Goal: Check status

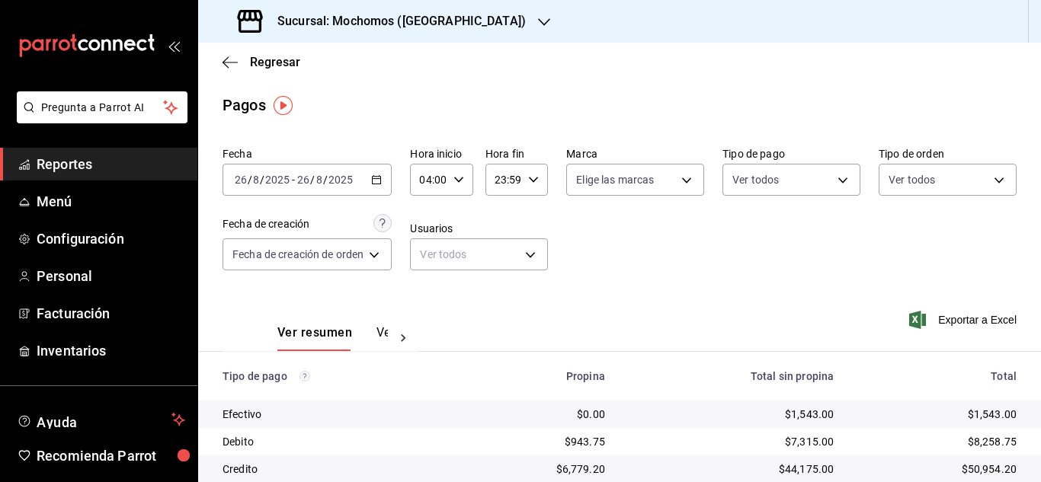
click at [461, 175] on icon "button" at bounding box center [458, 179] width 11 height 11
click at [424, 217] on span "04" at bounding box center [427, 219] width 6 height 12
click at [615, 344] on div at bounding box center [520, 241] width 1041 height 482
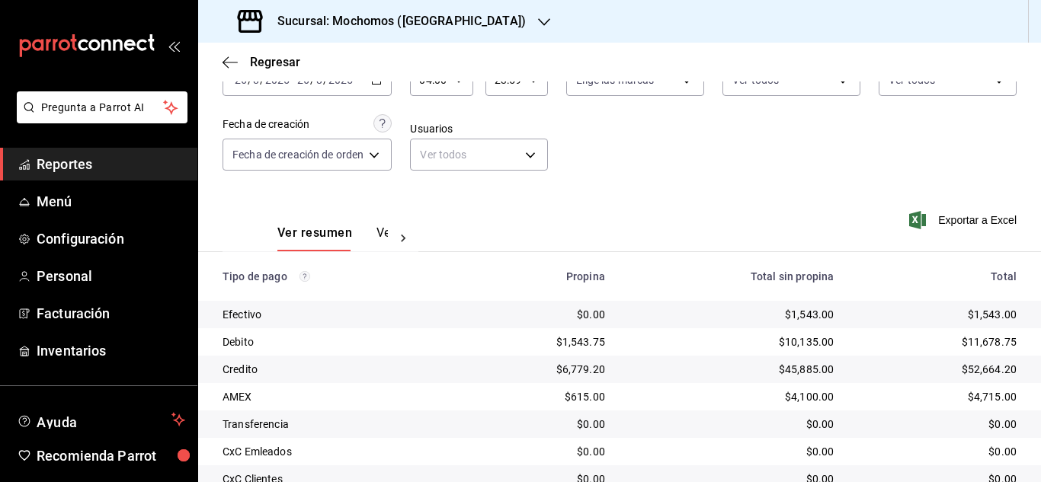
scroll to position [0, 0]
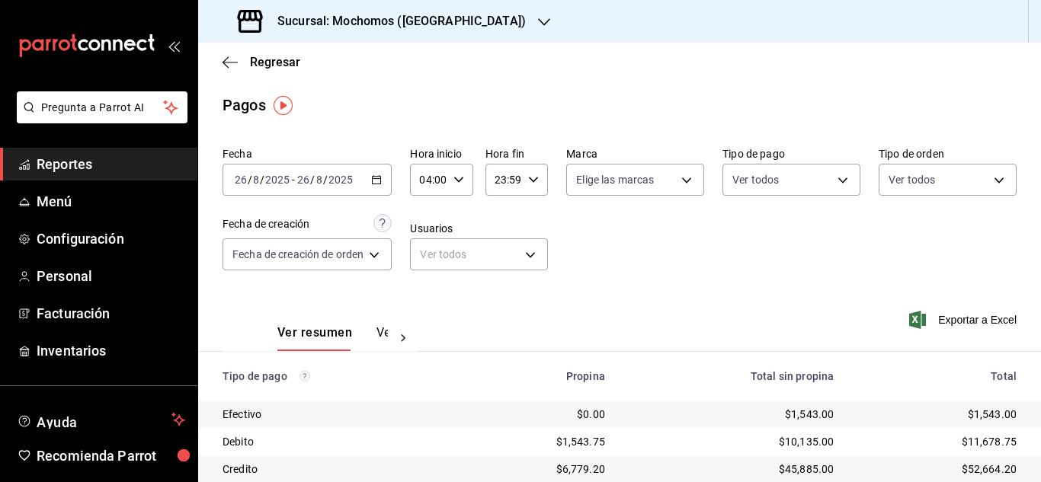
click at [455, 181] on icon "button" at bounding box center [458, 179] width 11 height 11
click at [424, 219] on span "04" at bounding box center [427, 219] width 6 height 12
click at [723, 272] on div at bounding box center [520, 241] width 1041 height 482
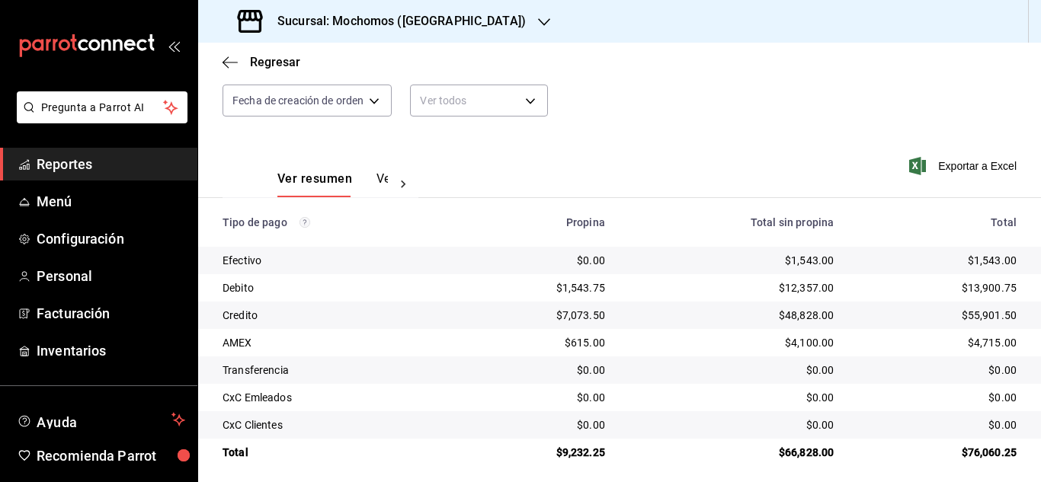
scroll to position [163, 0]
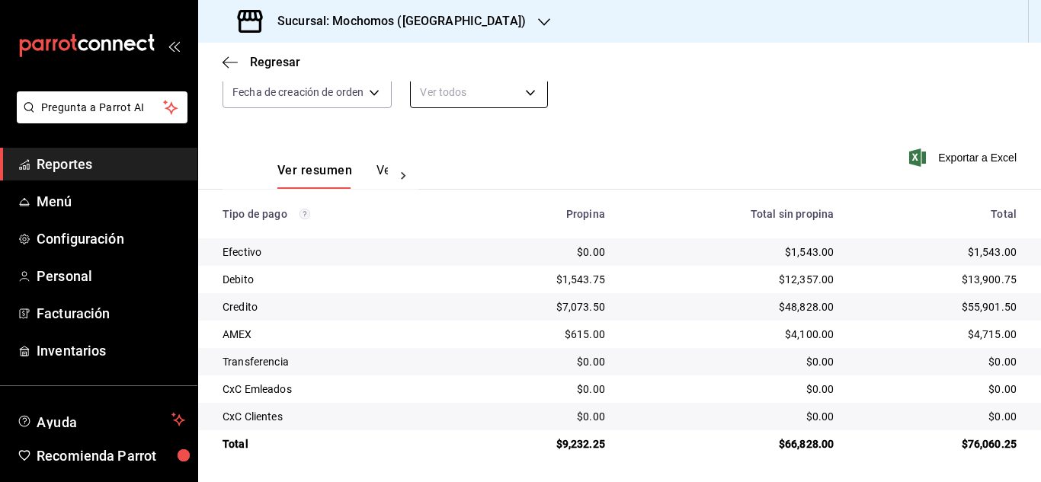
click at [541, 93] on body "Pregunta a Parrot AI Reportes Menú Configuración Personal Facturación Inventari…" at bounding box center [520, 241] width 1041 height 482
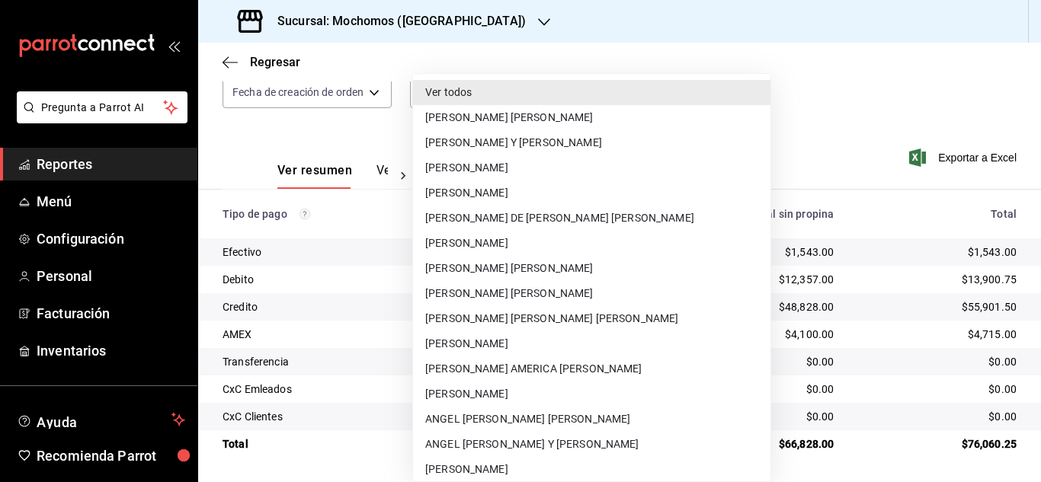
click at [776, 167] on div at bounding box center [520, 241] width 1041 height 482
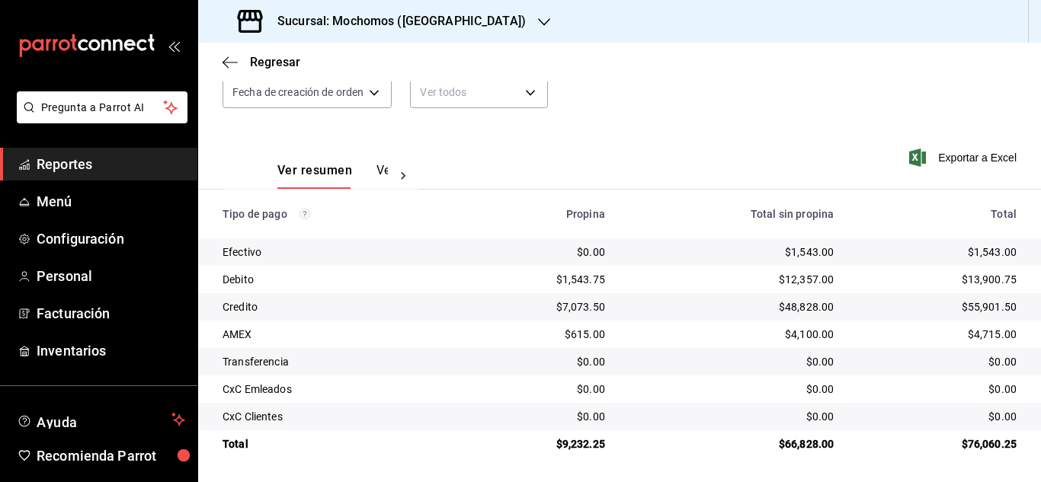
click at [770, 115] on div "Ver todos [PERSON_NAME] [PERSON_NAME] [PERSON_NAME] Y [PERSON_NAME] [PERSON_NAM…" at bounding box center [520, 241] width 1041 height 482
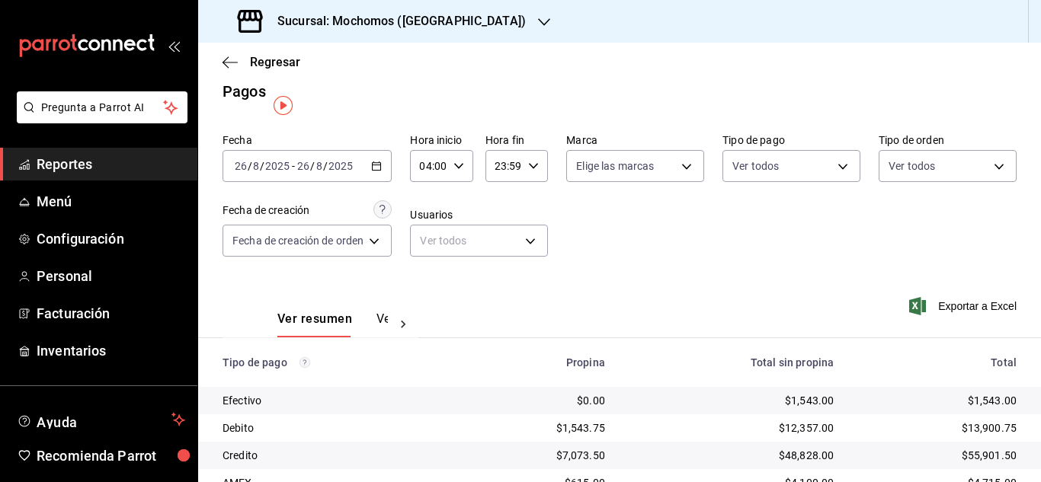
scroll to position [0, 0]
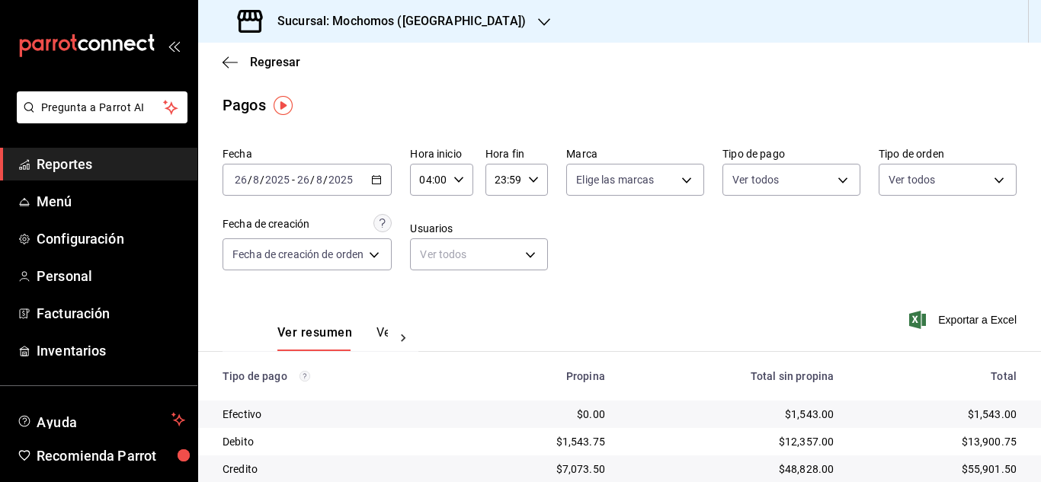
click at [464, 186] on div "04:00 Hora inicio" at bounding box center [441, 180] width 62 height 32
click at [425, 261] on span "03" at bounding box center [427, 258] width 6 height 12
click at [429, 296] on span "04" at bounding box center [427, 295] width 6 height 12
click at [679, 257] on div at bounding box center [520, 241] width 1041 height 482
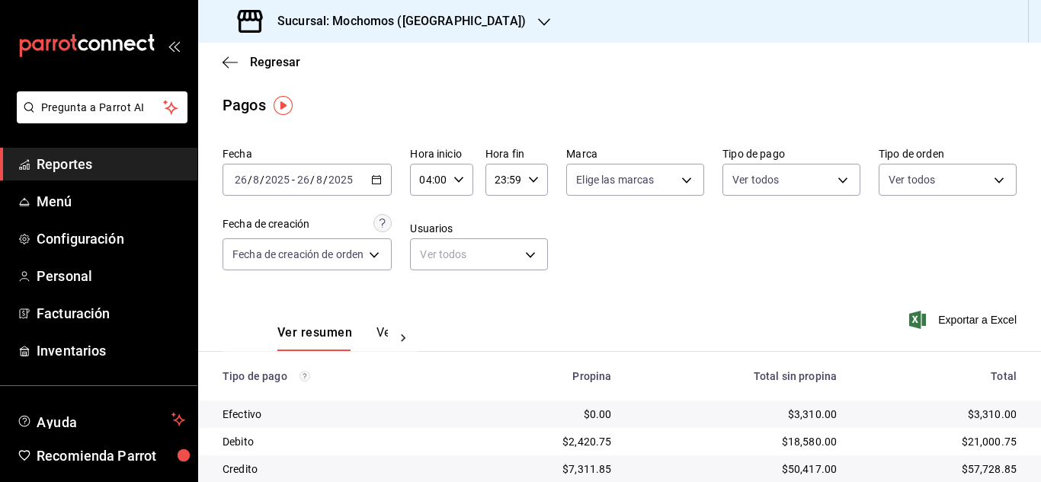
click at [463, 179] on icon "button" at bounding box center [458, 179] width 11 height 11
click at [430, 258] on span "03" at bounding box center [427, 258] width 6 height 12
type input "03:00"
click at [719, 262] on div at bounding box center [520, 241] width 1041 height 482
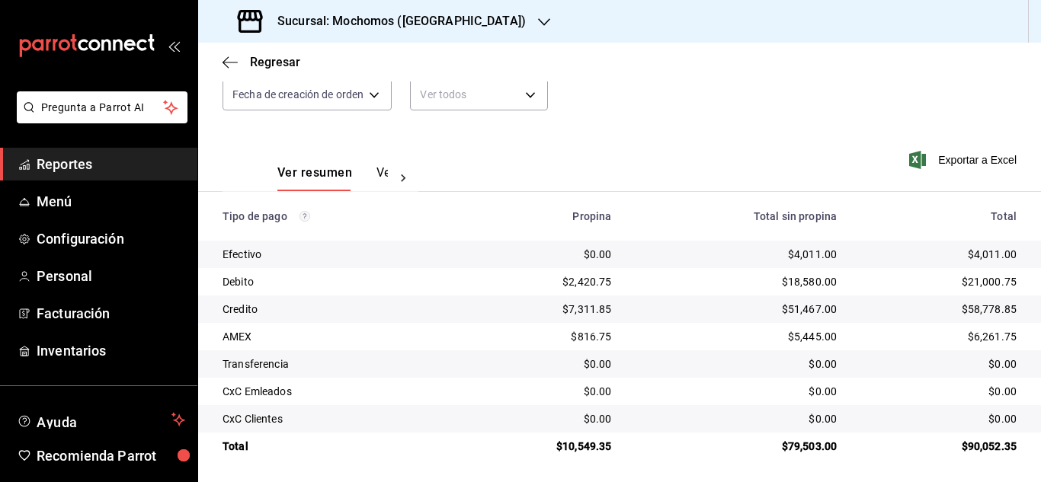
scroll to position [163, 0]
